Goal: Task Accomplishment & Management: Complete application form

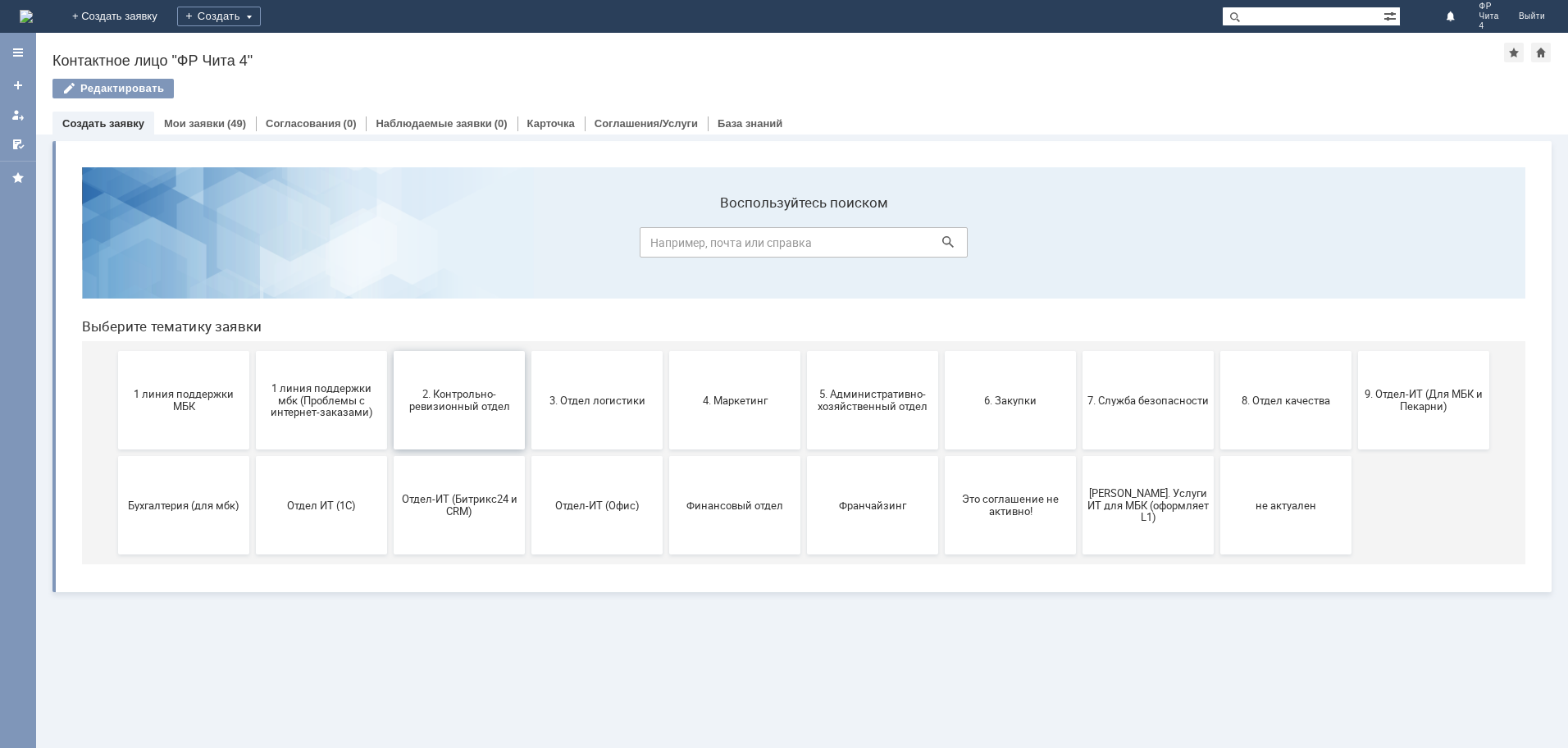
click at [473, 393] on span "2. Контрольно-ревизионный отдел" at bounding box center [459, 400] width 121 height 25
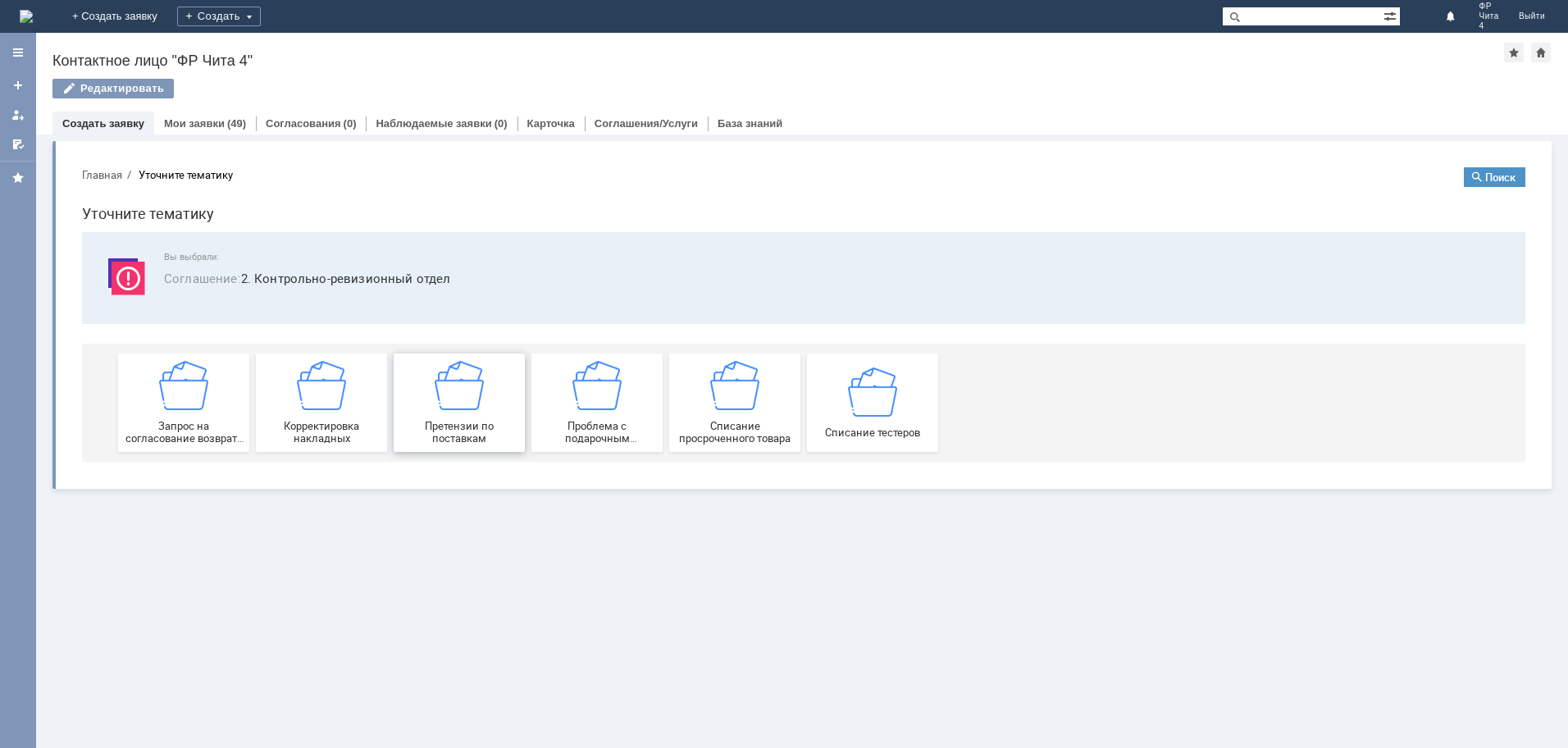
click at [489, 398] on div "Претензии по поставкам" at bounding box center [459, 402] width 121 height 83
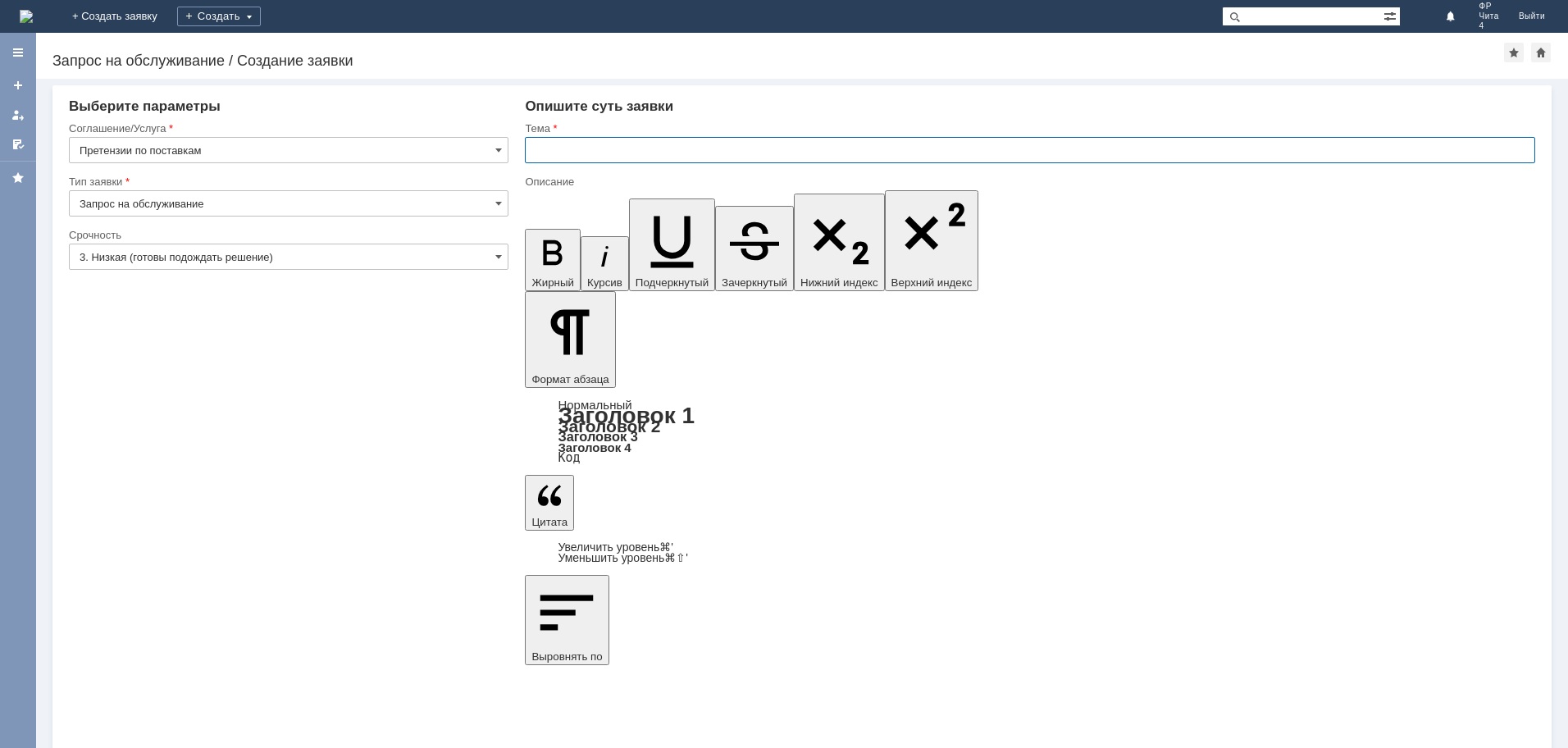
click at [652, 149] on input "text" at bounding box center [1030, 150] width 1011 height 26
type input "претензия по поставке"
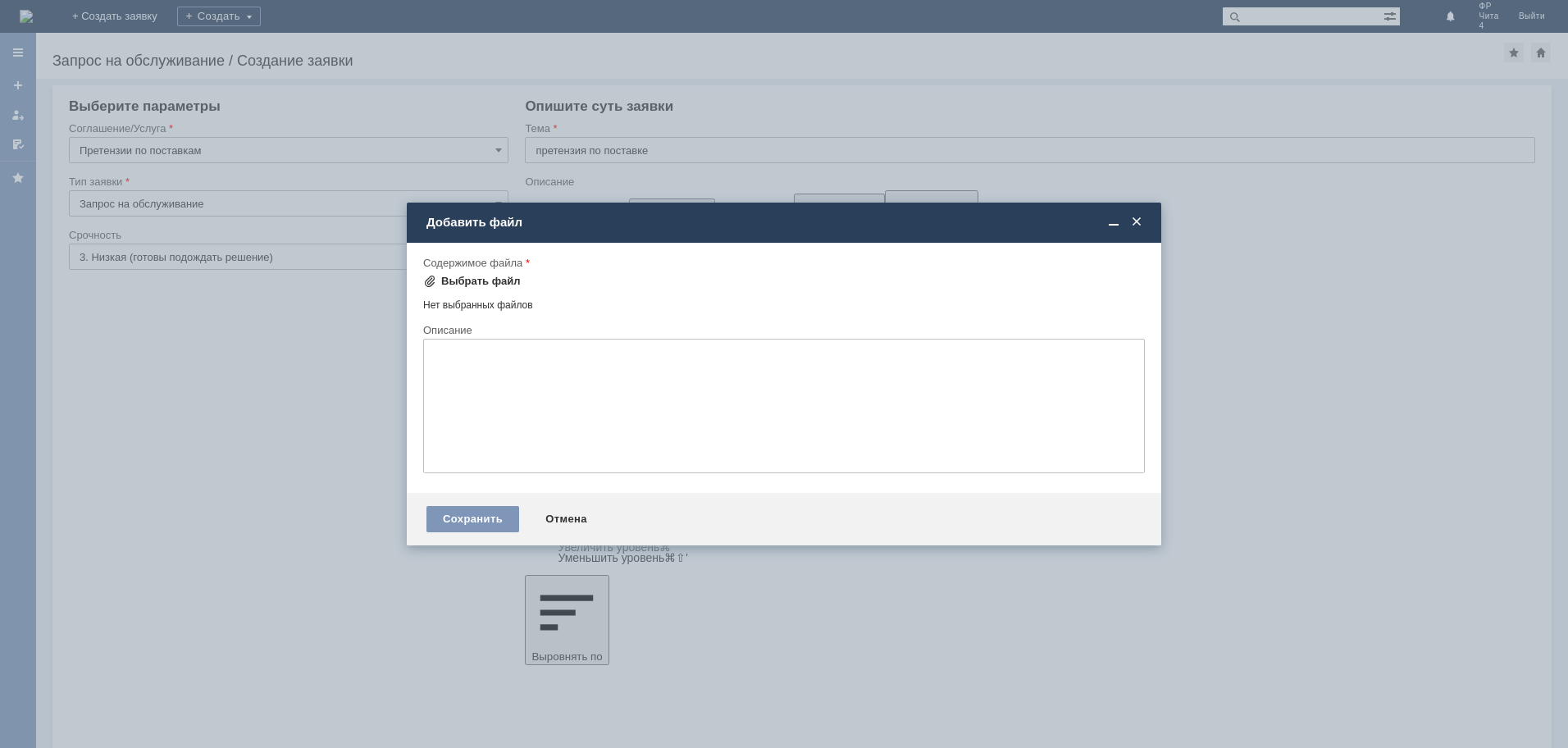
click at [478, 282] on div "Выбрать файл" at bounding box center [480, 281] width 80 height 13
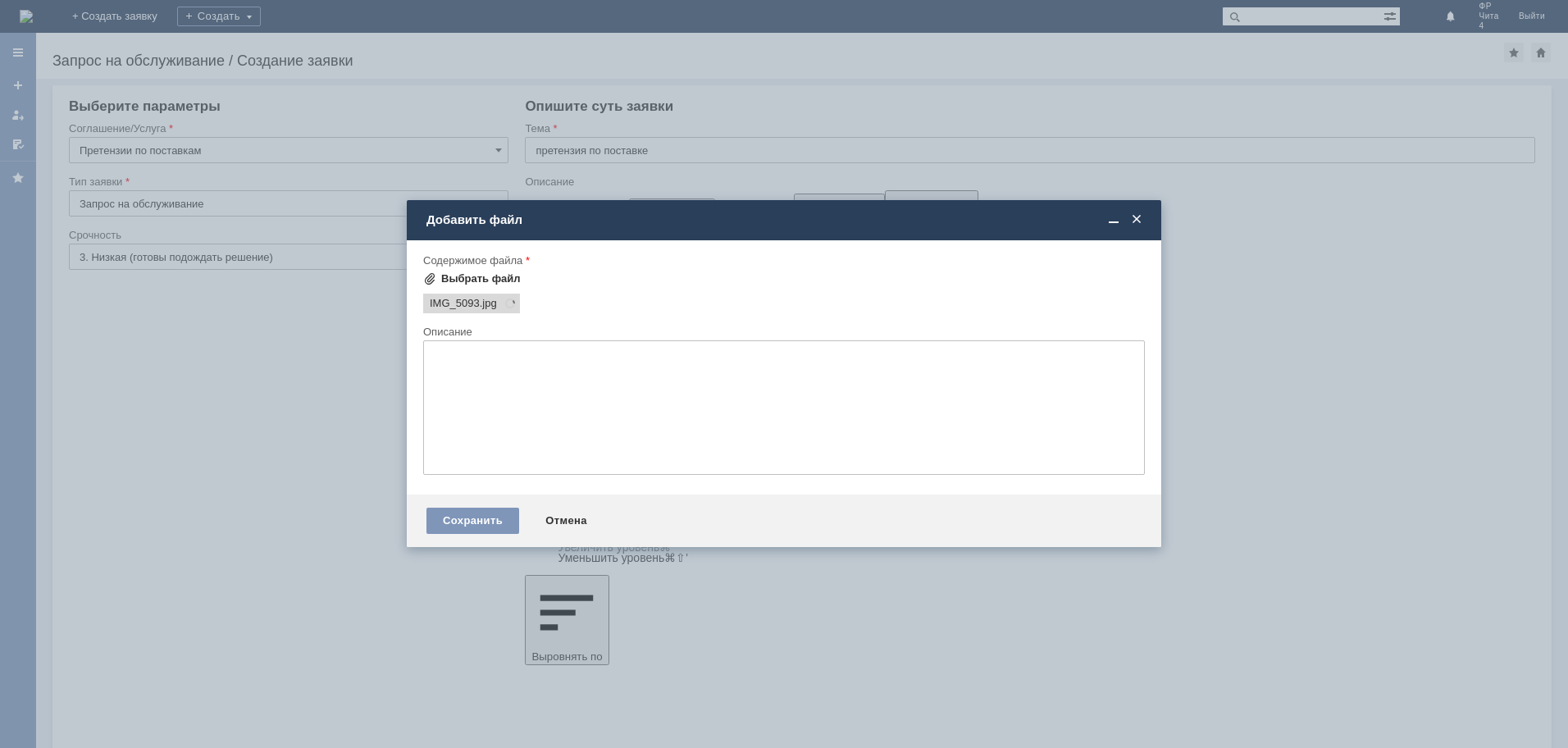
click at [482, 280] on div "Выбрать файл" at bounding box center [480, 278] width 80 height 13
click at [478, 280] on div "Выбрать файл" at bounding box center [480, 278] width 80 height 13
click at [479, 278] on div "Выбрать файл" at bounding box center [480, 278] width 80 height 13
click at [461, 278] on div "Выбрать файл" at bounding box center [480, 278] width 80 height 13
click at [478, 277] on div "Выбрать файл" at bounding box center [480, 278] width 80 height 13
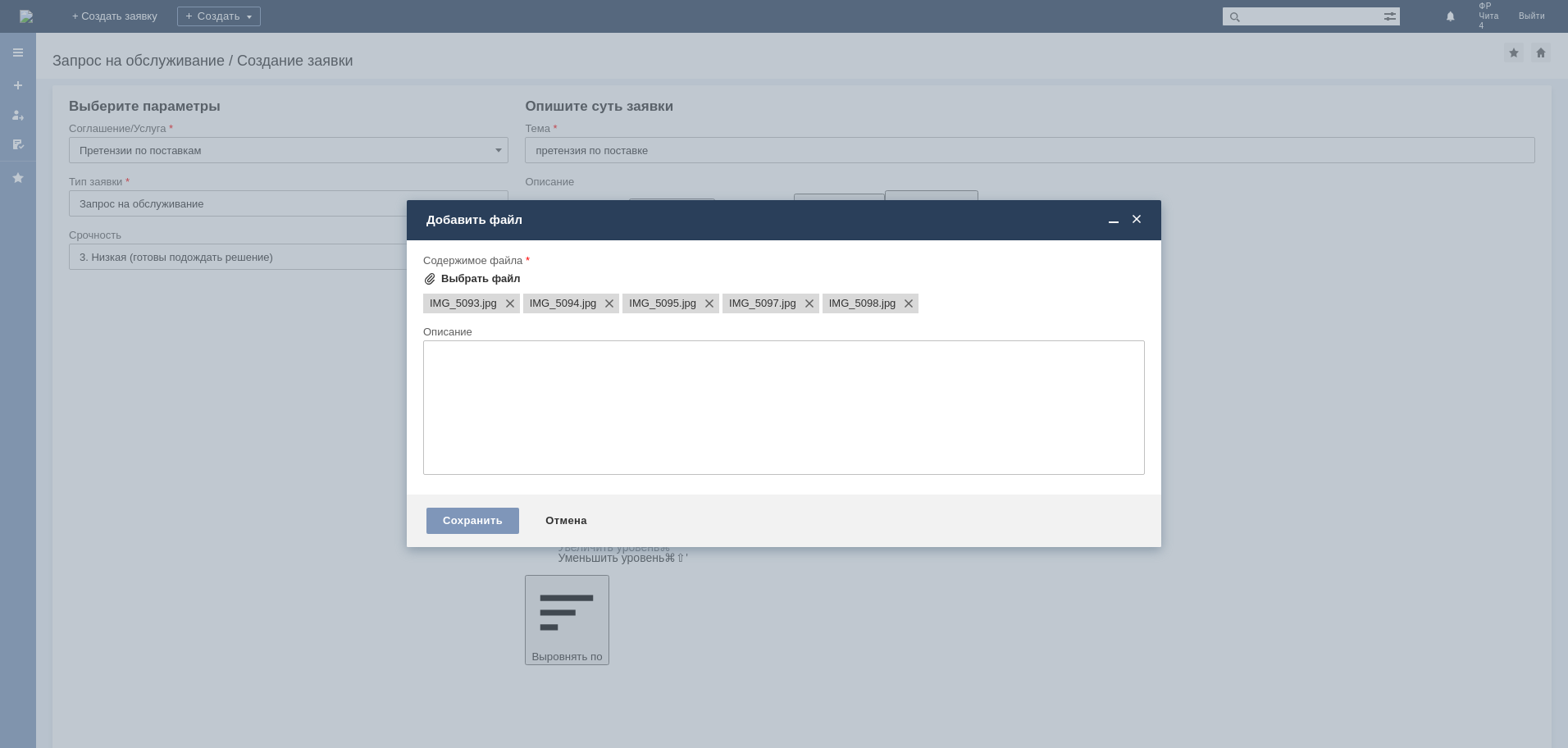
click at [491, 278] on div "Выбрать файл" at bounding box center [480, 278] width 80 height 13
click at [471, 279] on div "Выбрать файл" at bounding box center [480, 278] width 80 height 13
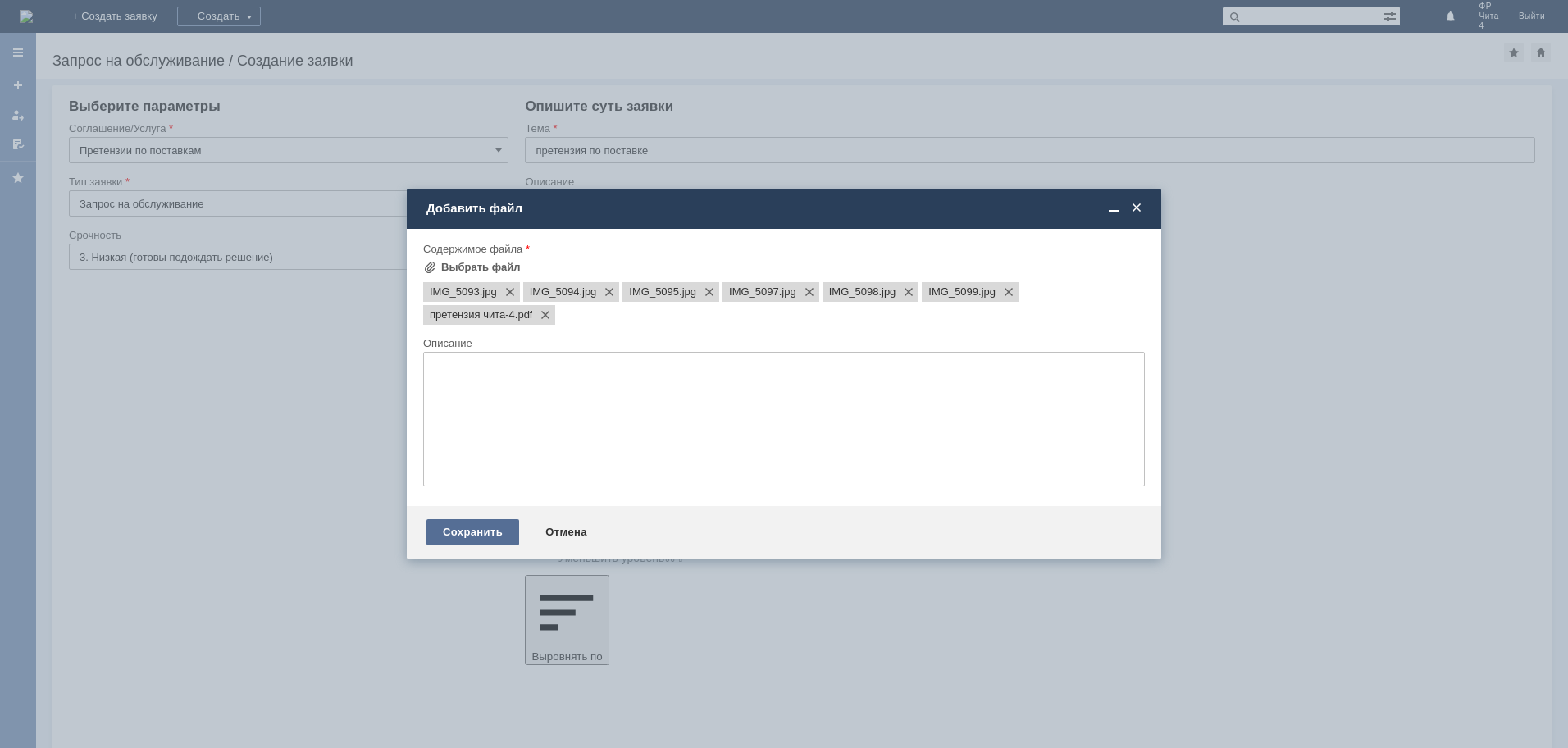
click at [477, 529] on div "Сохранить" at bounding box center [473, 532] width 93 height 26
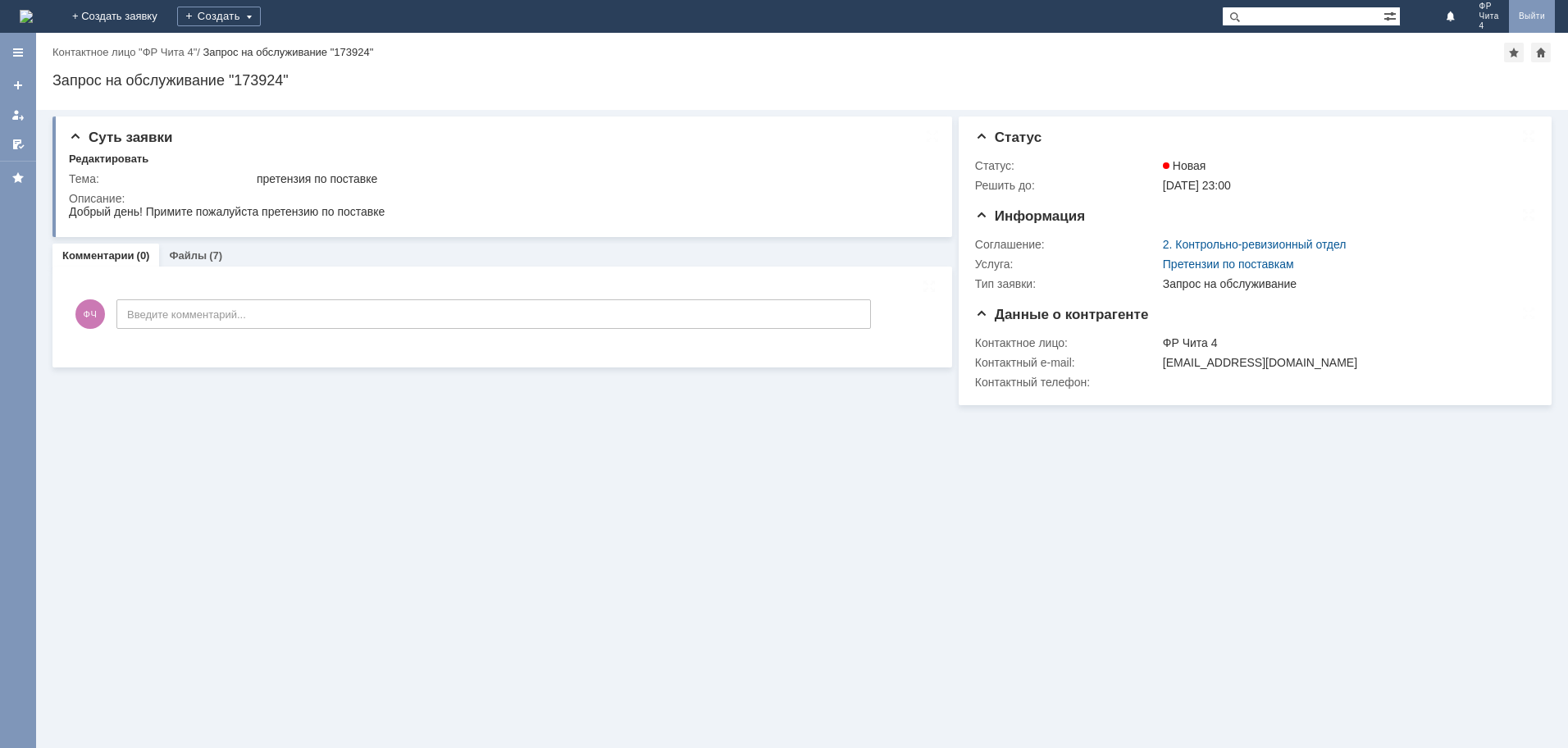
click at [1540, 18] on link "Выйти" at bounding box center [1531, 16] width 46 height 32
